Goal: Transaction & Acquisition: Obtain resource

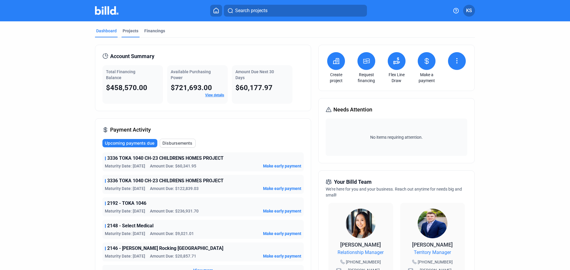
click at [133, 29] on div "Projects" at bounding box center [131, 31] width 16 height 6
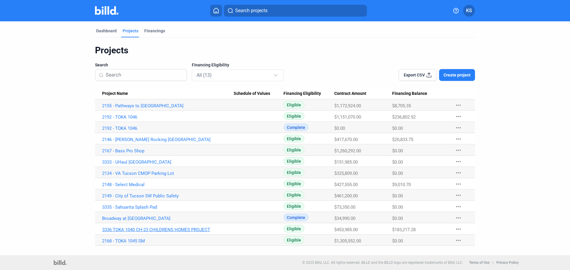
click at [179, 231] on link "3336 TOKA 1040 CH-23 CHILDRENS HOMES PROJECT" at bounding box center [167, 229] width 131 height 5
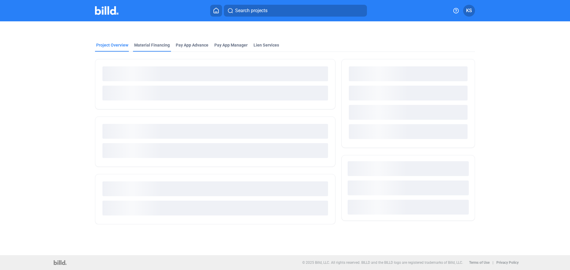
click at [156, 46] on div "Material Financing" at bounding box center [152, 45] width 36 height 6
